Goal: Navigation & Orientation: Find specific page/section

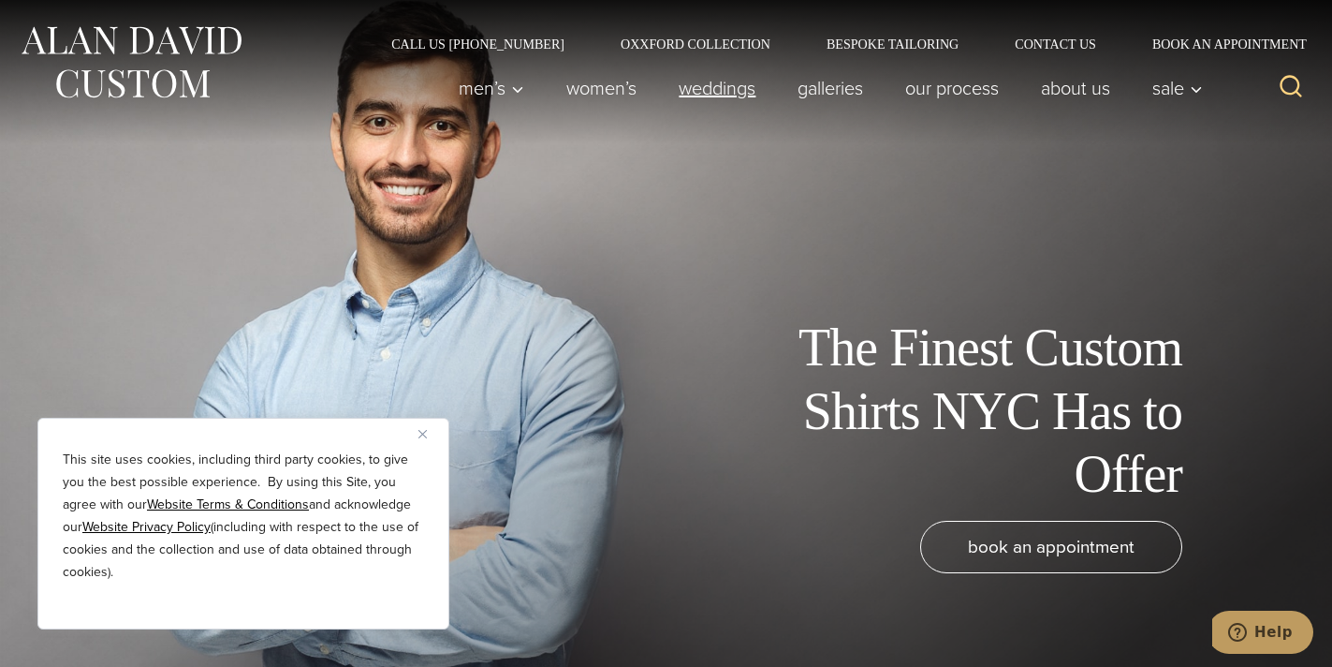
click at [695, 87] on link "weddings" at bounding box center [717, 87] width 119 height 37
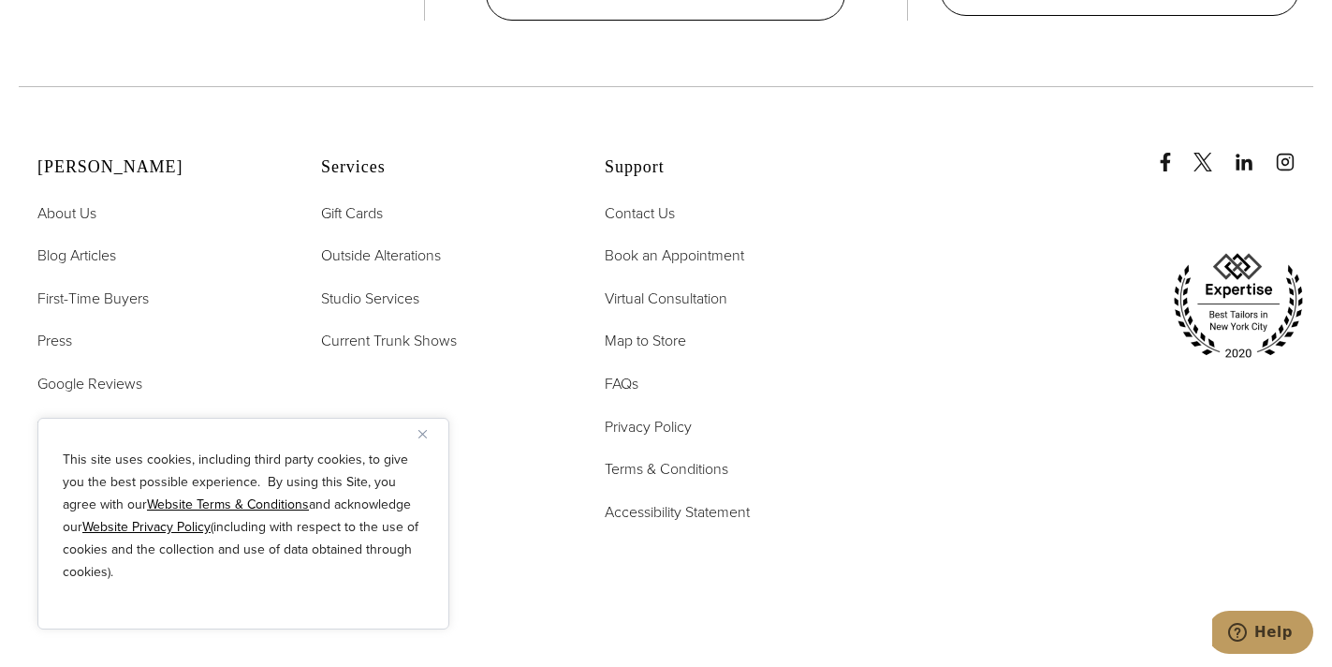
scroll to position [1123, 0]
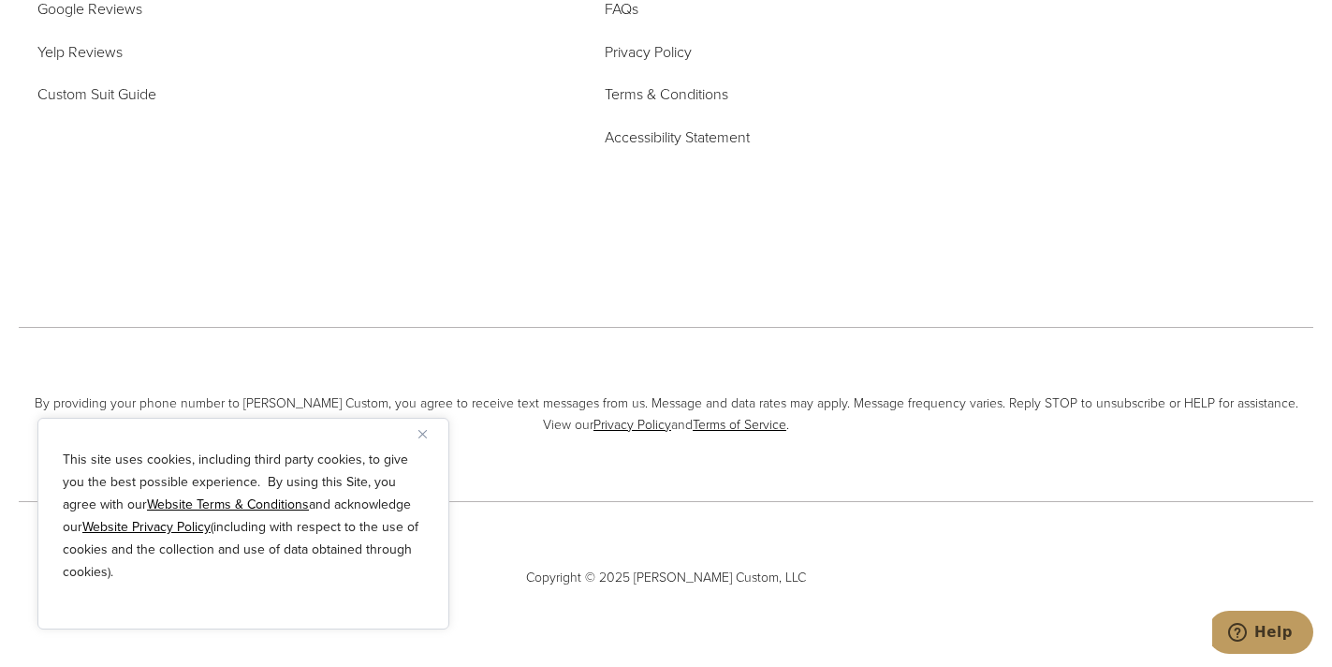
click at [421, 433] on img "Close" at bounding box center [422, 434] width 8 height 8
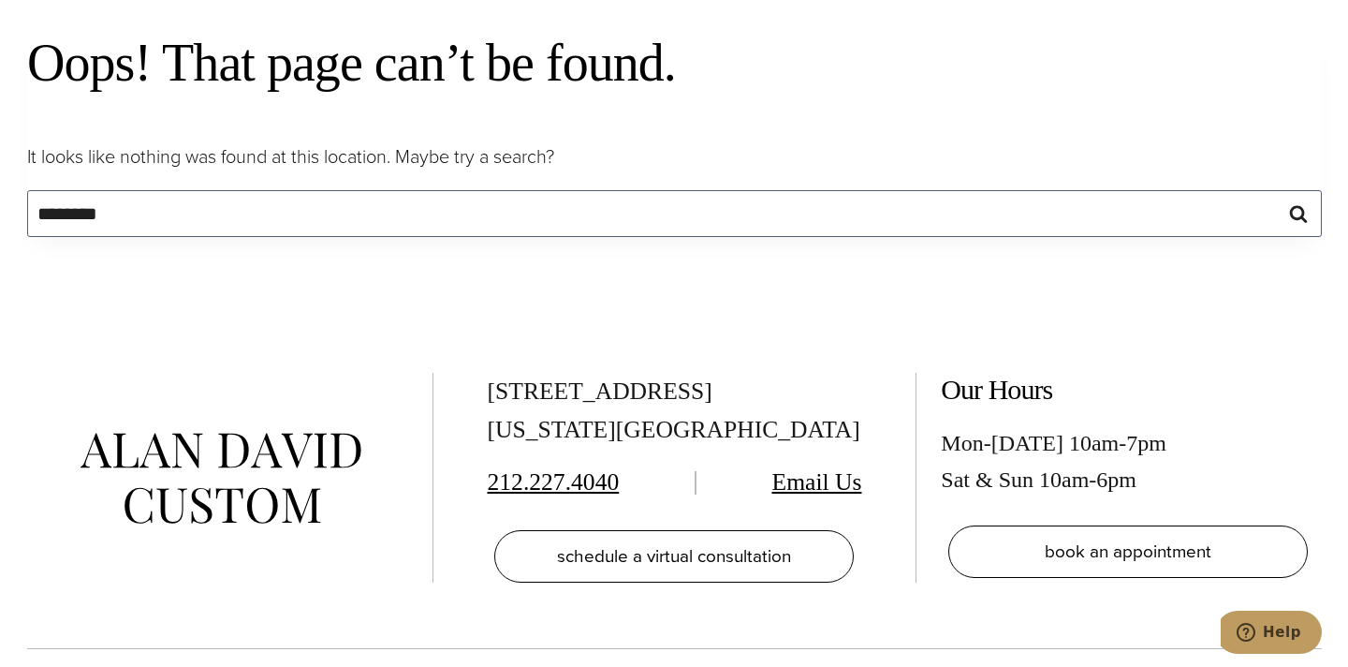
scroll to position [94, 0]
